Goal: Information Seeking & Learning: Learn about a topic

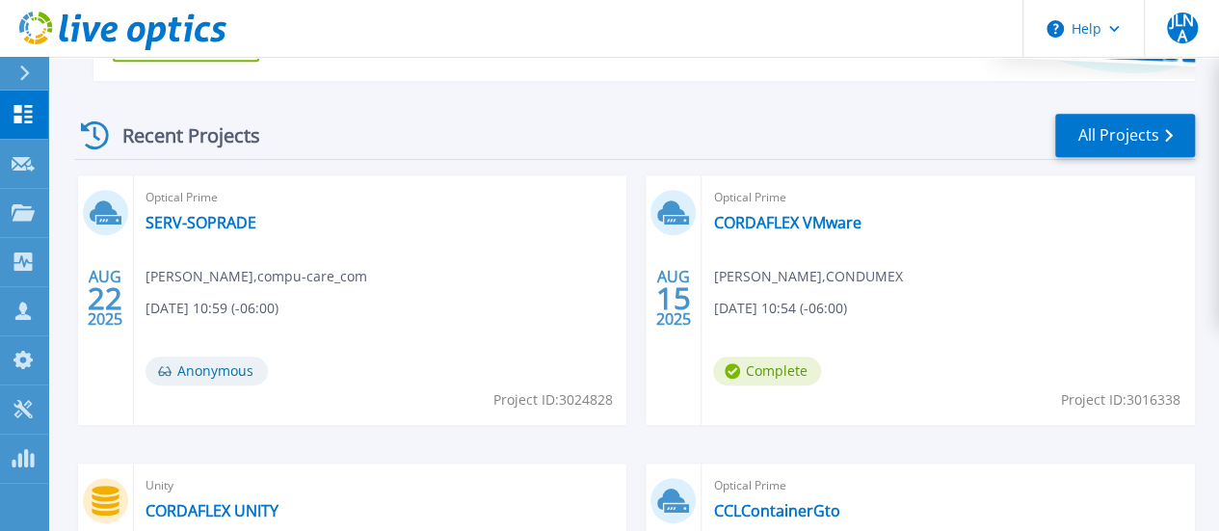
scroll to position [794, 0]
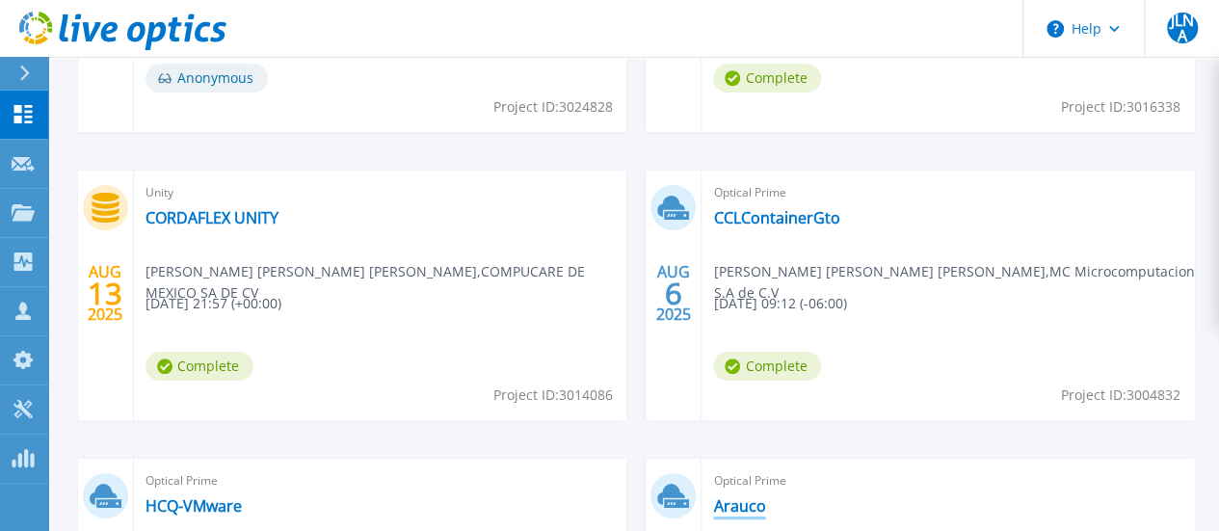
click at [765, 496] on link "Arauco" at bounding box center [739, 505] width 52 height 19
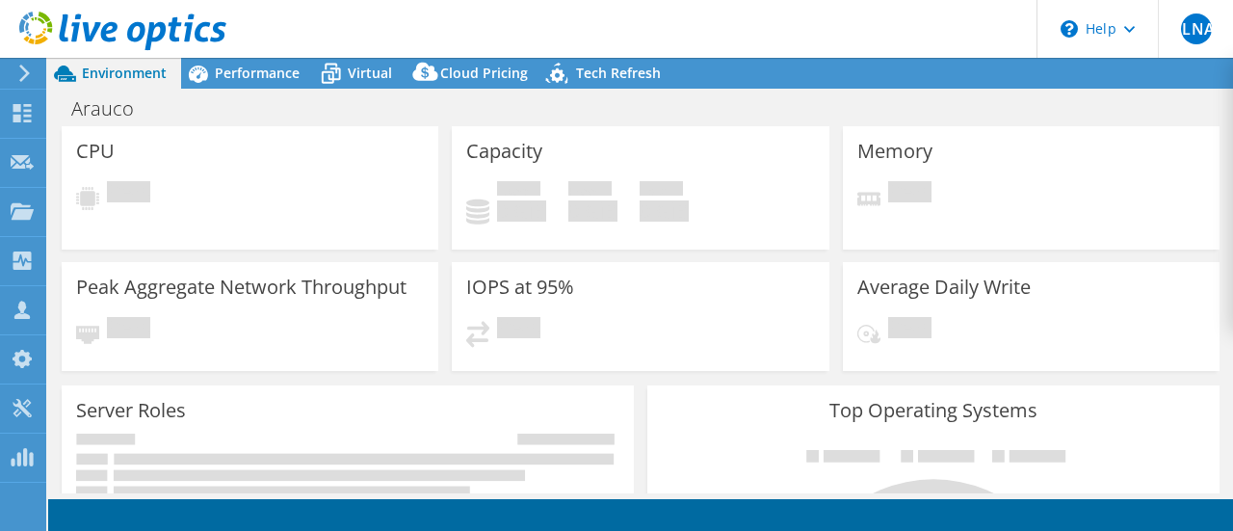
select select "USEast"
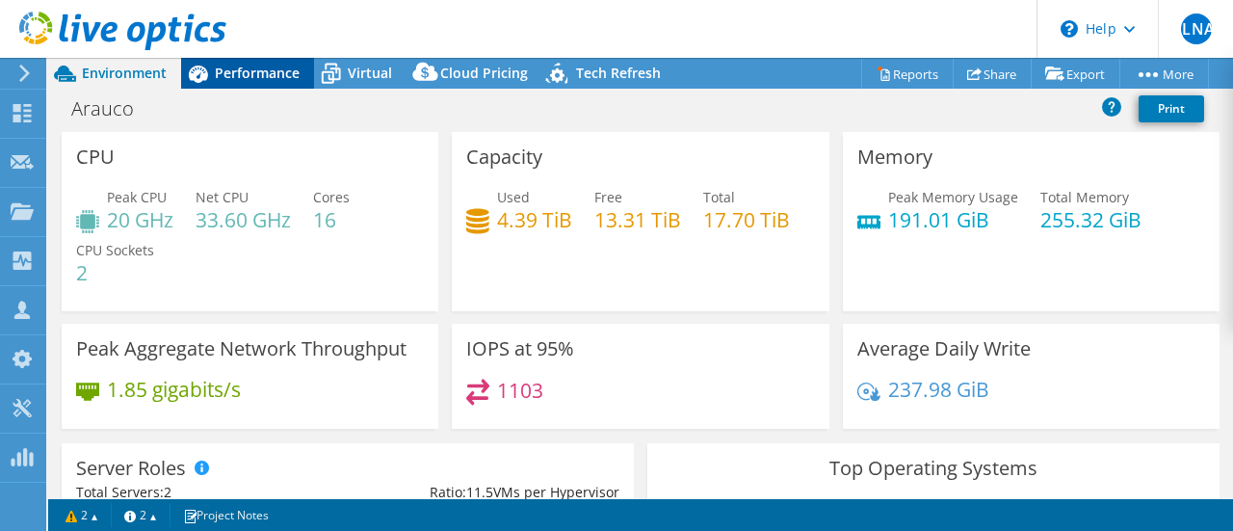
click at [273, 66] on span "Performance" at bounding box center [257, 73] width 85 height 18
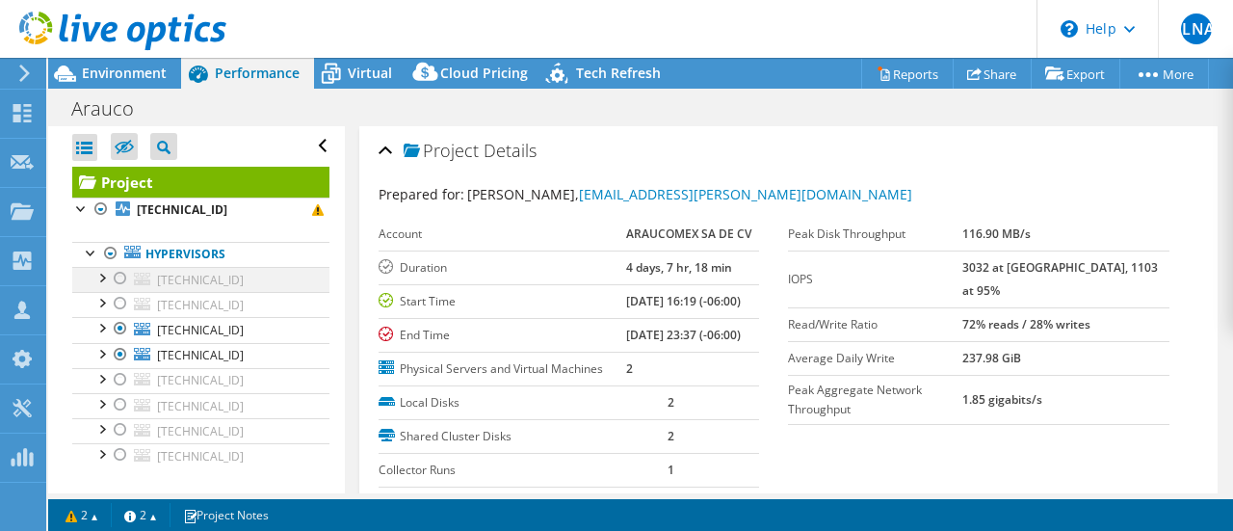
click at [116, 278] on div at bounding box center [120, 278] width 19 height 23
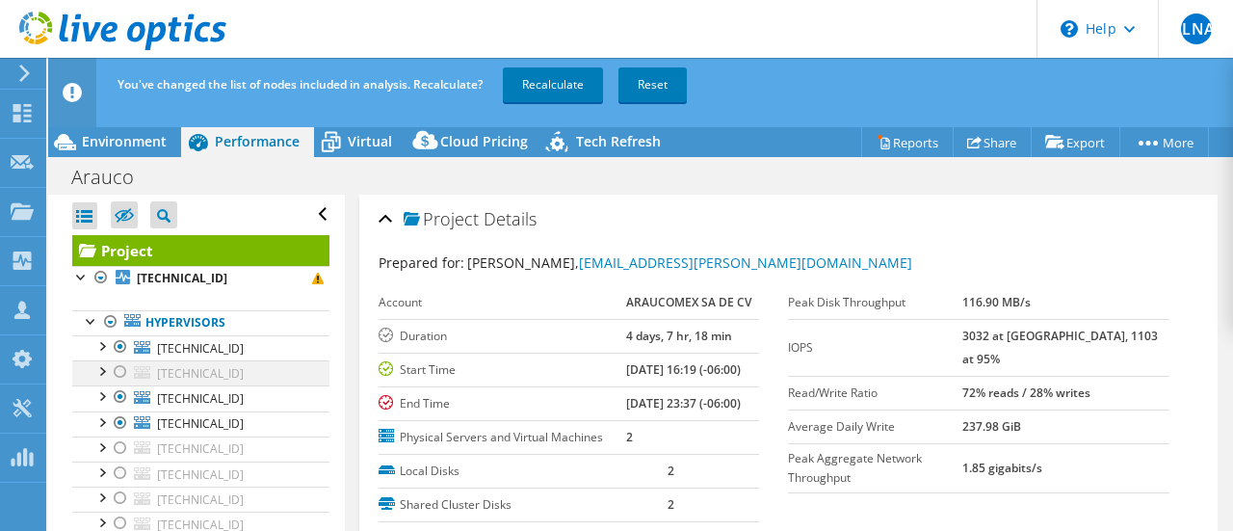
click at [120, 373] on div at bounding box center [120, 371] width 19 height 23
click at [120, 394] on div at bounding box center [120, 396] width 19 height 23
click at [119, 419] on div at bounding box center [120, 422] width 19 height 23
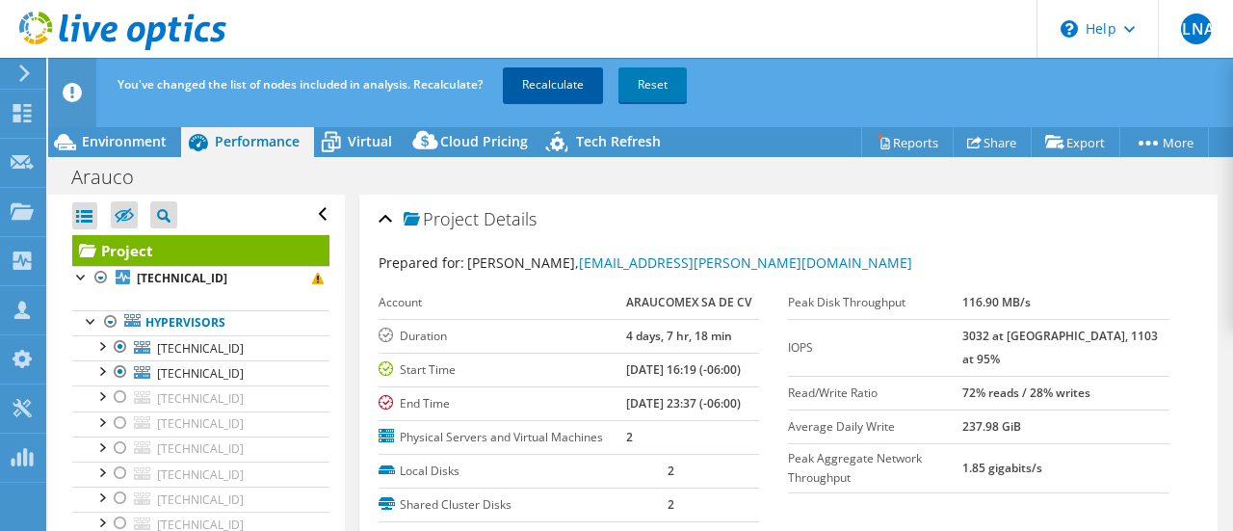
click at [569, 87] on link "Recalculate" at bounding box center [553, 84] width 100 height 35
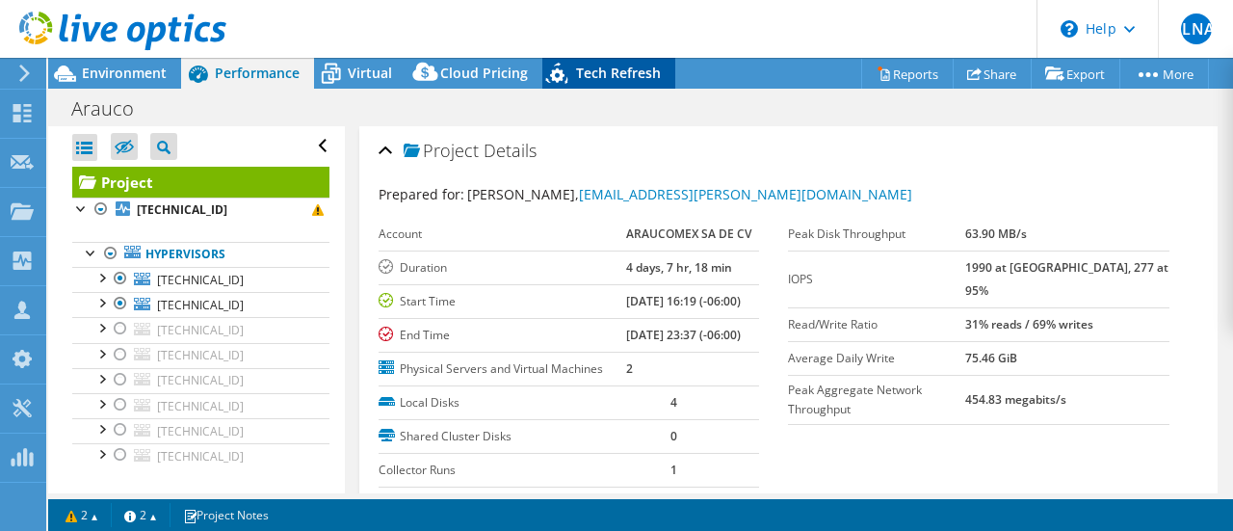
click at [631, 78] on span "Tech Refresh" at bounding box center [618, 73] width 85 height 18
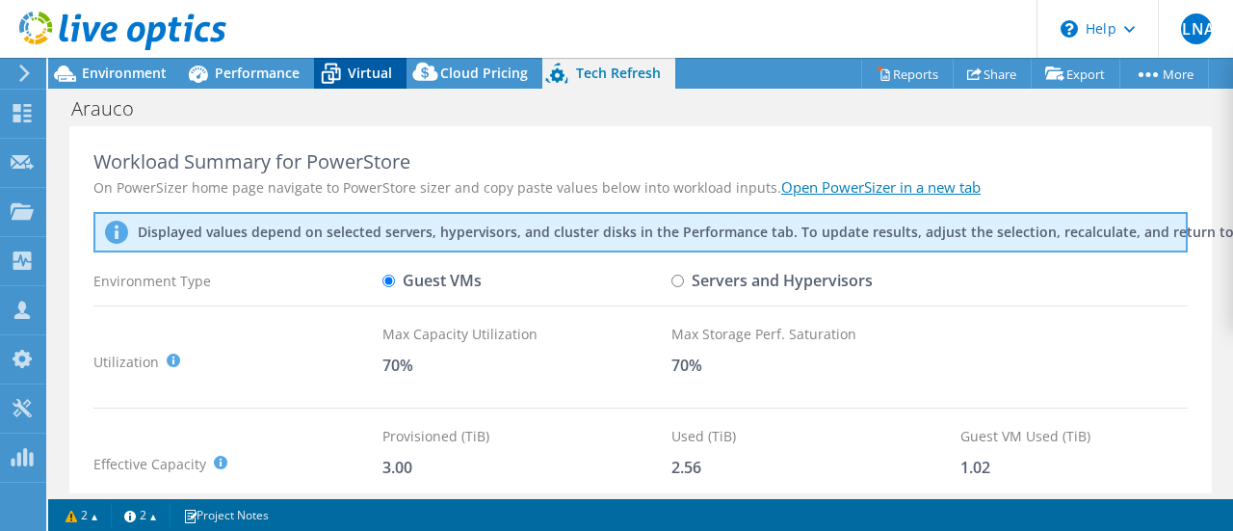
click at [337, 68] on icon at bounding box center [331, 74] width 19 height 15
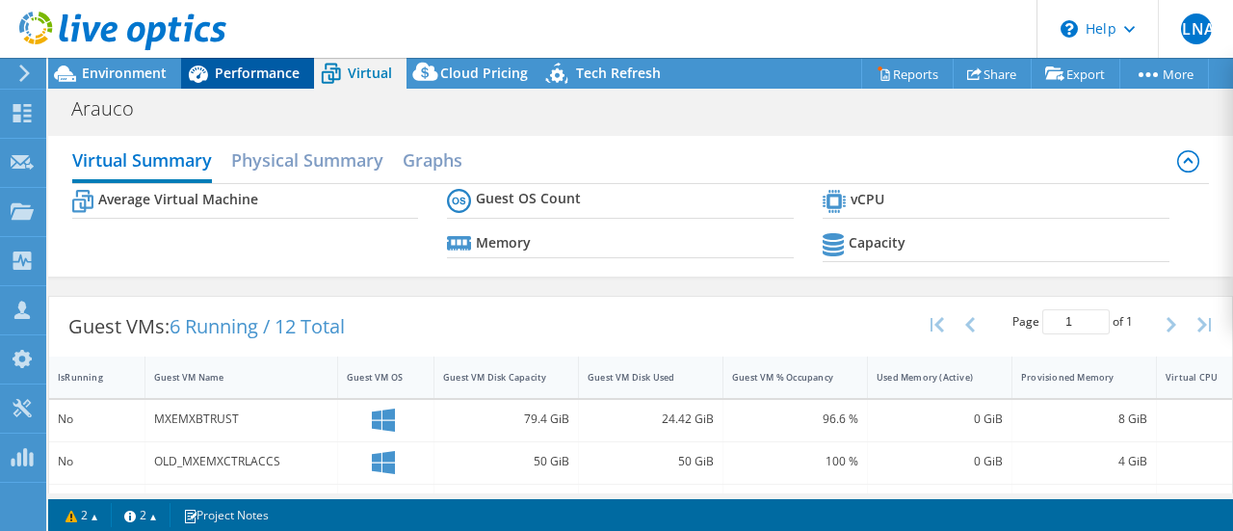
click at [235, 61] on div "Performance" at bounding box center [247, 73] width 133 height 31
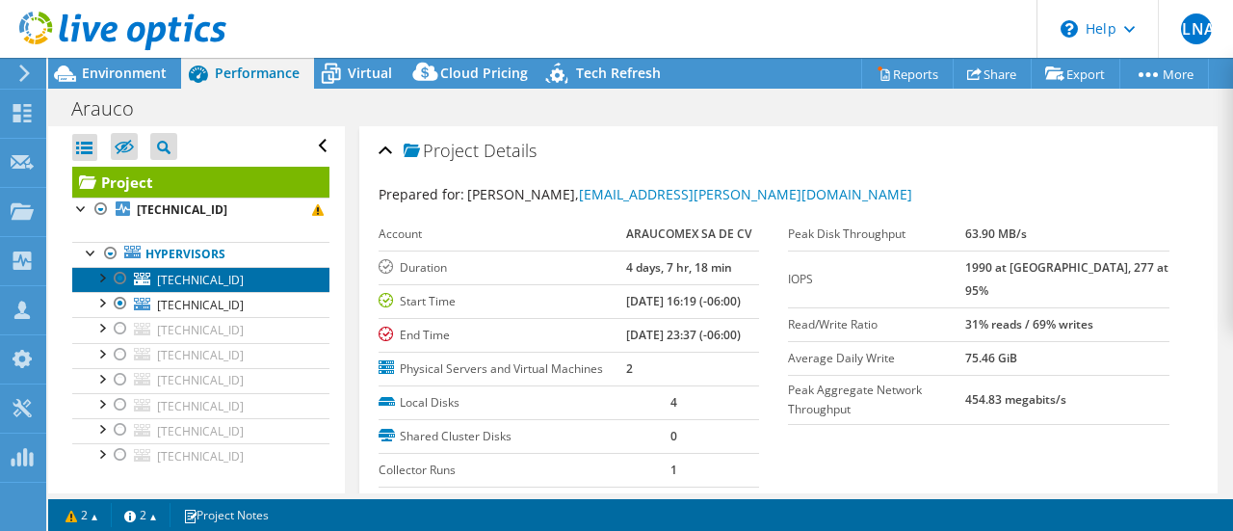
click at [212, 276] on span "172.23.107.6" at bounding box center [200, 280] width 87 height 16
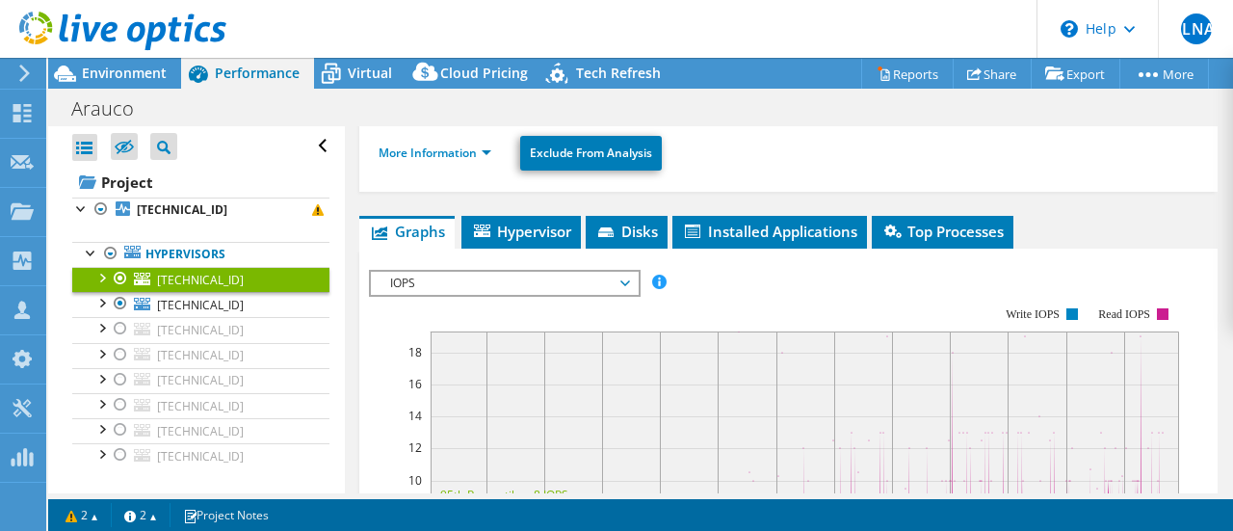
scroll to position [355, 0]
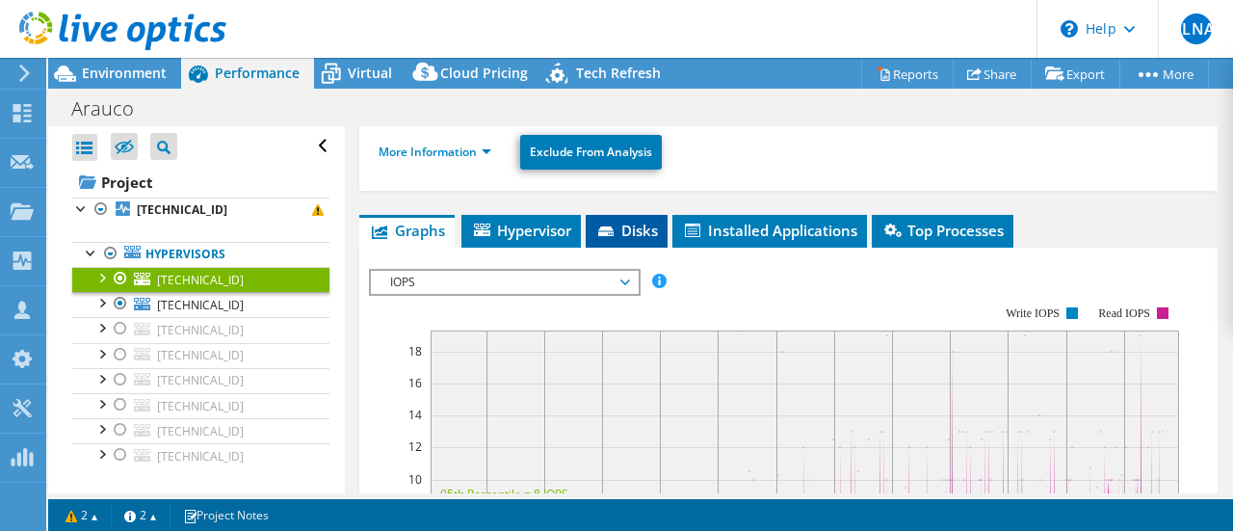
click at [634, 221] on span "Disks" at bounding box center [626, 230] width 63 height 19
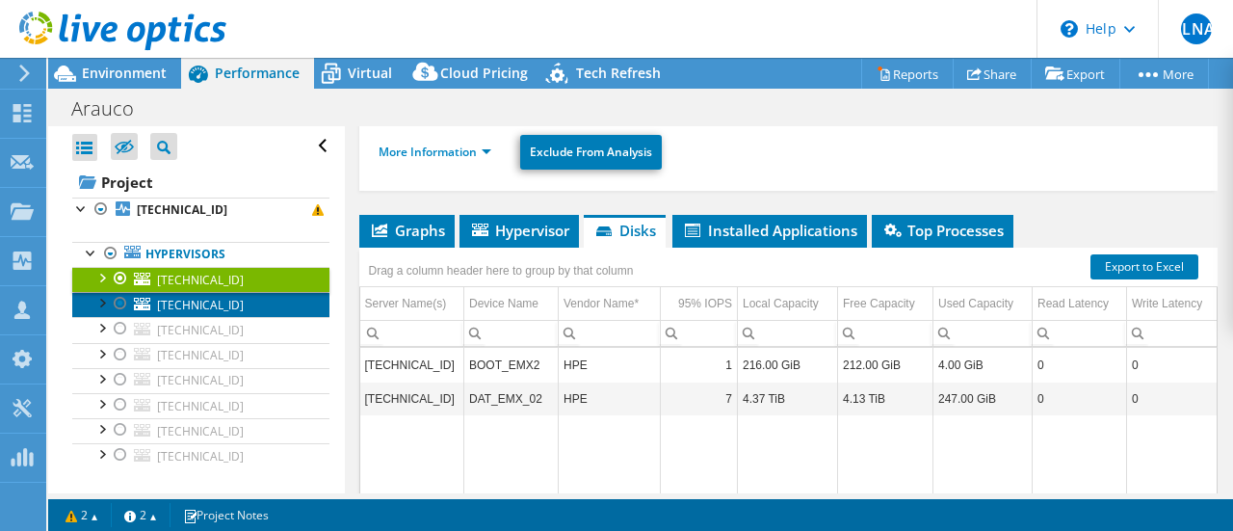
click at [223, 302] on span "172.23.107.5" at bounding box center [200, 305] width 87 height 16
